Goal: Task Accomplishment & Management: Manage account settings

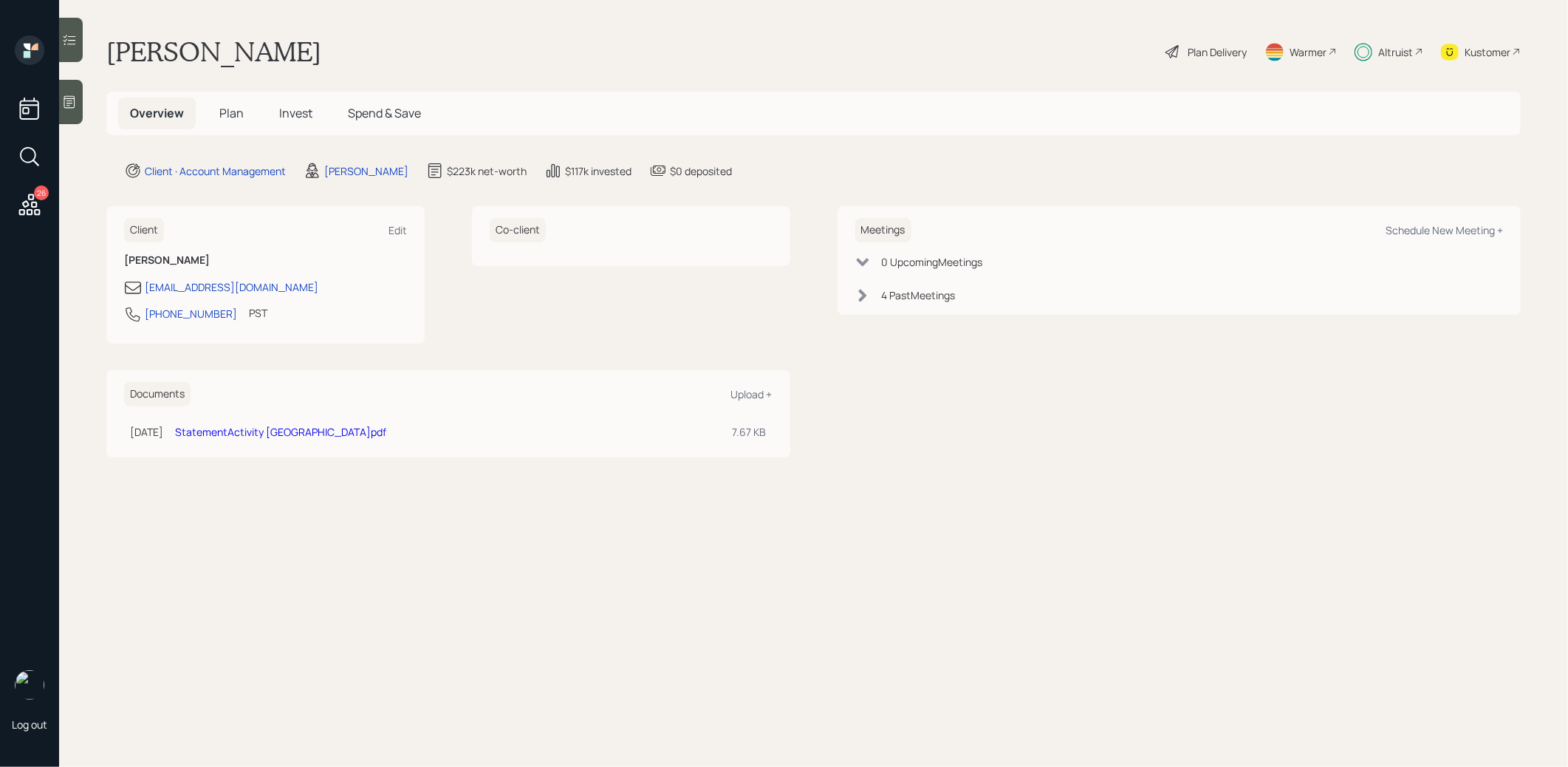
click at [293, 113] on span "Invest" at bounding box center [296, 113] width 33 height 17
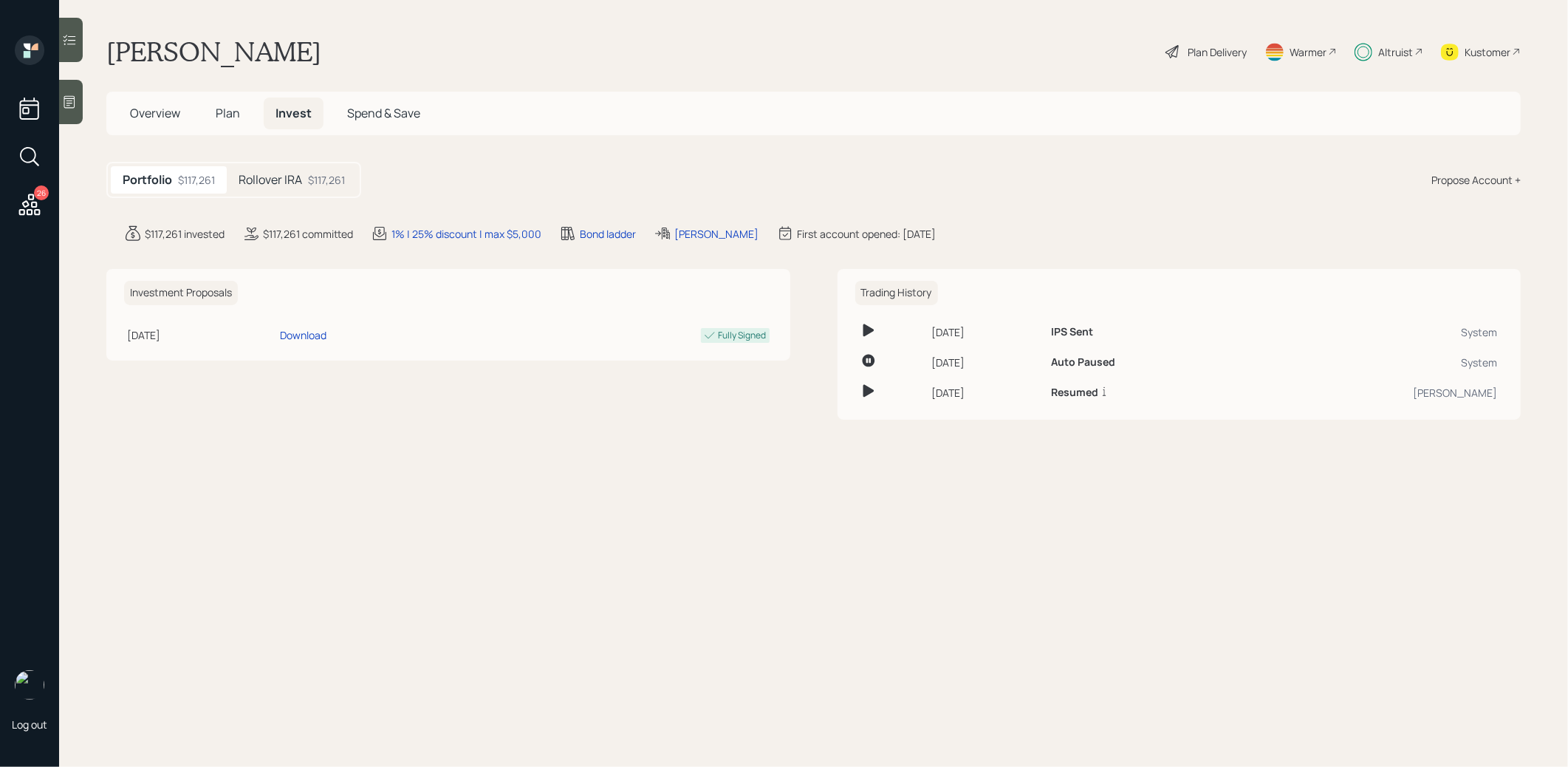
click at [268, 174] on h5 "Rollover IRA" at bounding box center [270, 180] width 64 height 14
